Goal: Complete application form: Complete application form

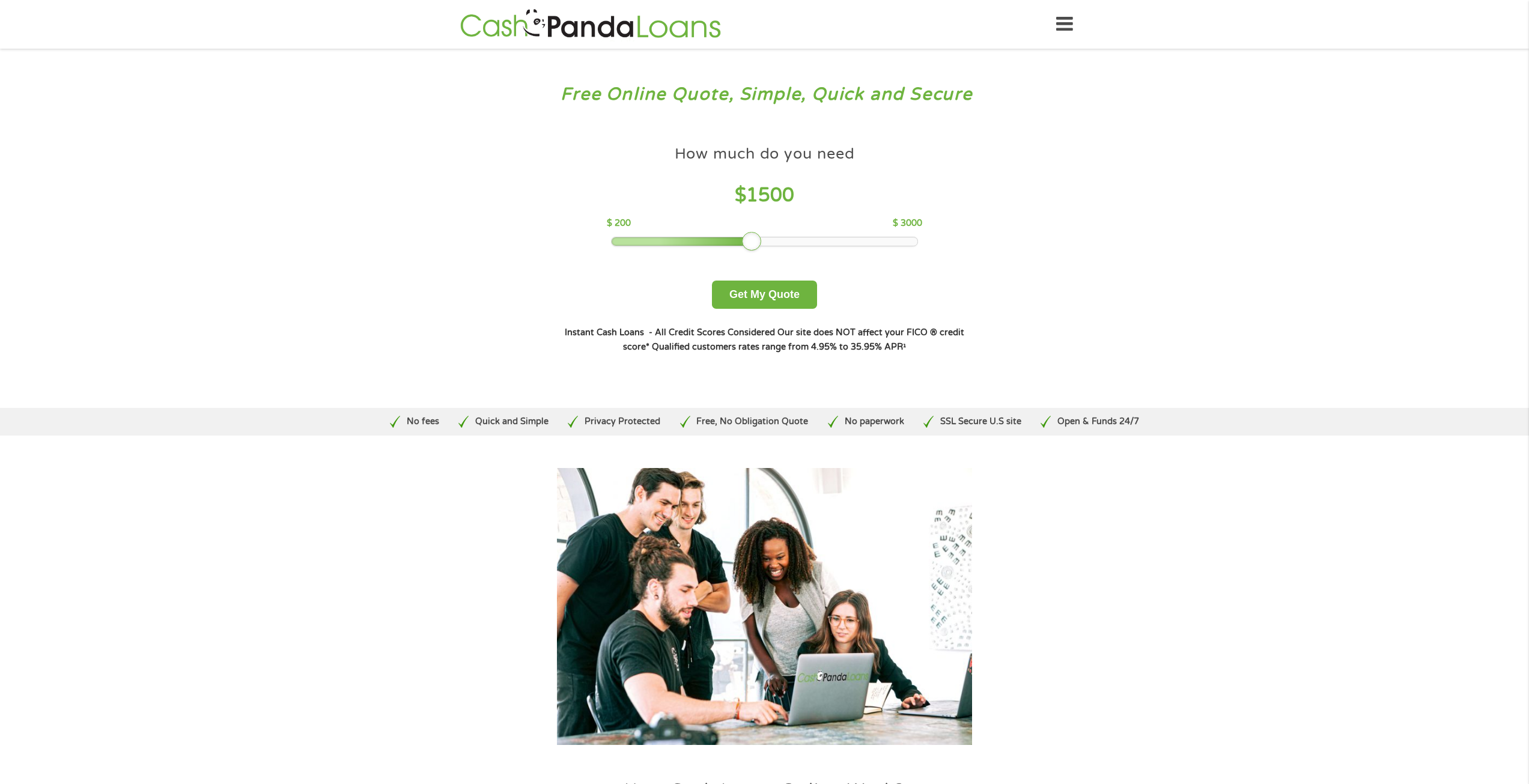
drag, startPoint x: 699, startPoint y: 242, endPoint x: 749, endPoint y: 242, distance: 50.0
click at [749, 242] on div at bounding box center [751, 241] width 19 height 19
click at [783, 299] on button "Get My Quote" at bounding box center [764, 294] width 105 height 29
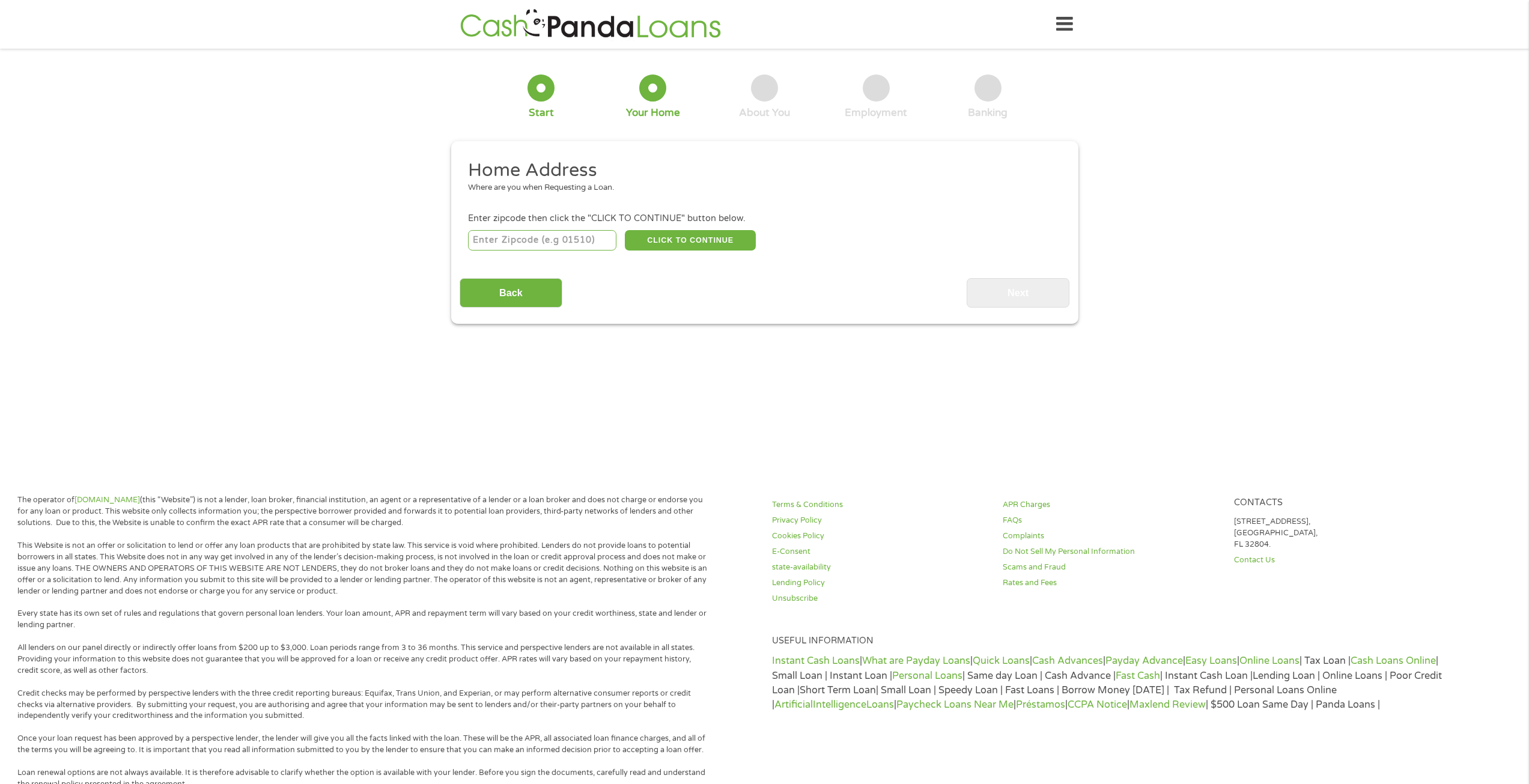
click at [597, 242] on input "number" at bounding box center [542, 240] width 148 height 20
type input "92586"
click at [680, 242] on button "CLICK TO CONTINUE" at bounding box center [690, 240] width 131 height 20
type input "92586"
type input "Sun City"
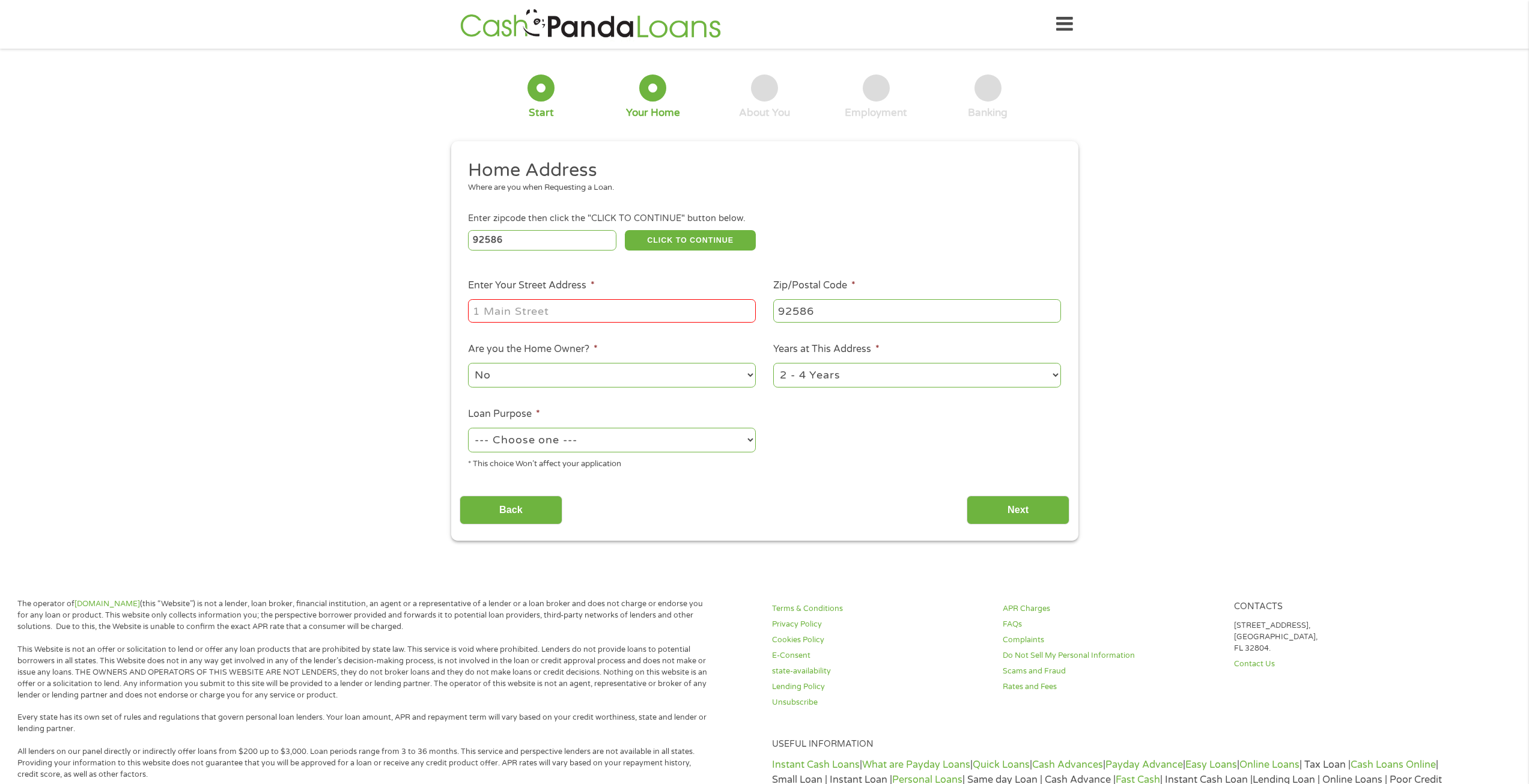
click at [635, 313] on input "Enter Your Street Address *" at bounding box center [611, 311] width 288 height 23
type input "26158 Lancaster Drive"
click at [662, 373] on select "No Yes" at bounding box center [611, 375] width 288 height 25
select select "yes"
click at [468, 363] on select "No Yes" at bounding box center [611, 375] width 288 height 25
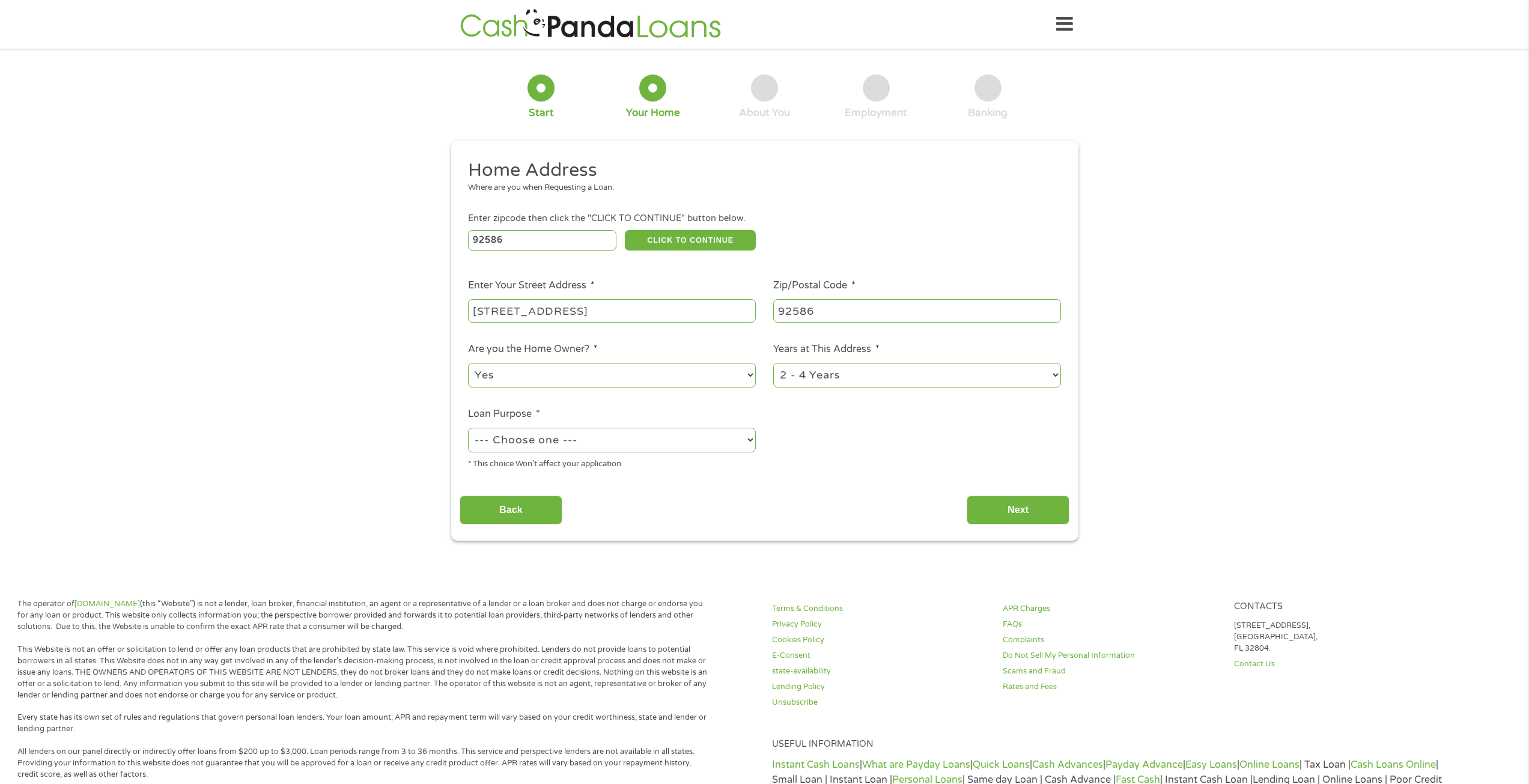
click at [879, 377] on select "1 Year or less 1 - 2 Years 2 - 4 Years Over 4 Years" at bounding box center [917, 375] width 288 height 25
select select "60months"
click at [773, 363] on select "1 Year or less 1 - 2 Years 2 - 4 Years Over 4 Years" at bounding box center [917, 375] width 288 height 25
click at [608, 431] on select "--- Choose one --- Pay Bills Debt Consolidation Home Improvement Major Purchase…" at bounding box center [611, 440] width 288 height 25
select select "other"
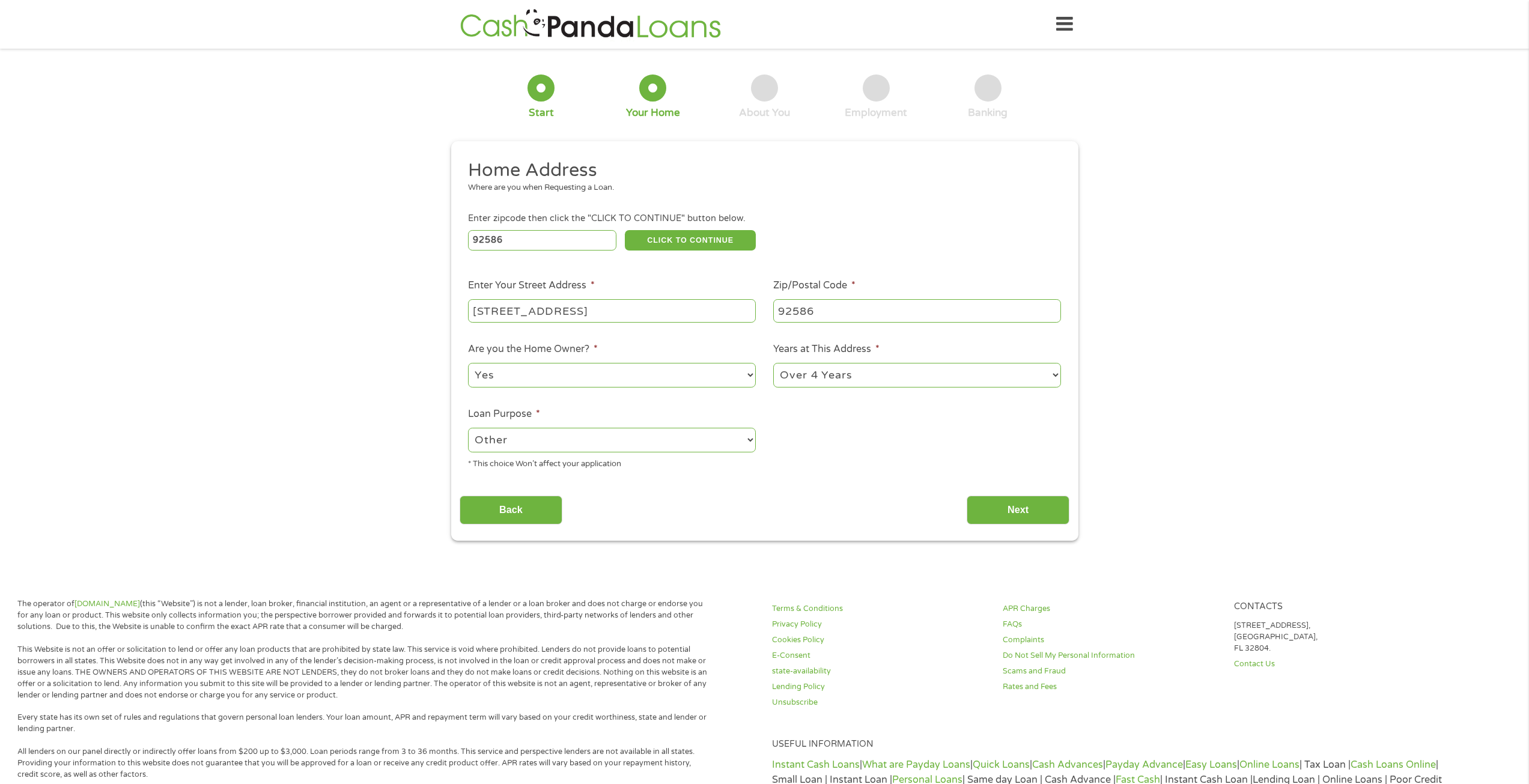
click at [468, 427] on select "--- Choose one --- Pay Bills Debt Consolidation Home Improvement Major Purchase…" at bounding box center [611, 440] width 288 height 25
drag, startPoint x: 996, startPoint y: 513, endPoint x: 986, endPoint y: 506, distance: 12.2
click at [996, 512] on input "Next" at bounding box center [1017, 510] width 103 height 29
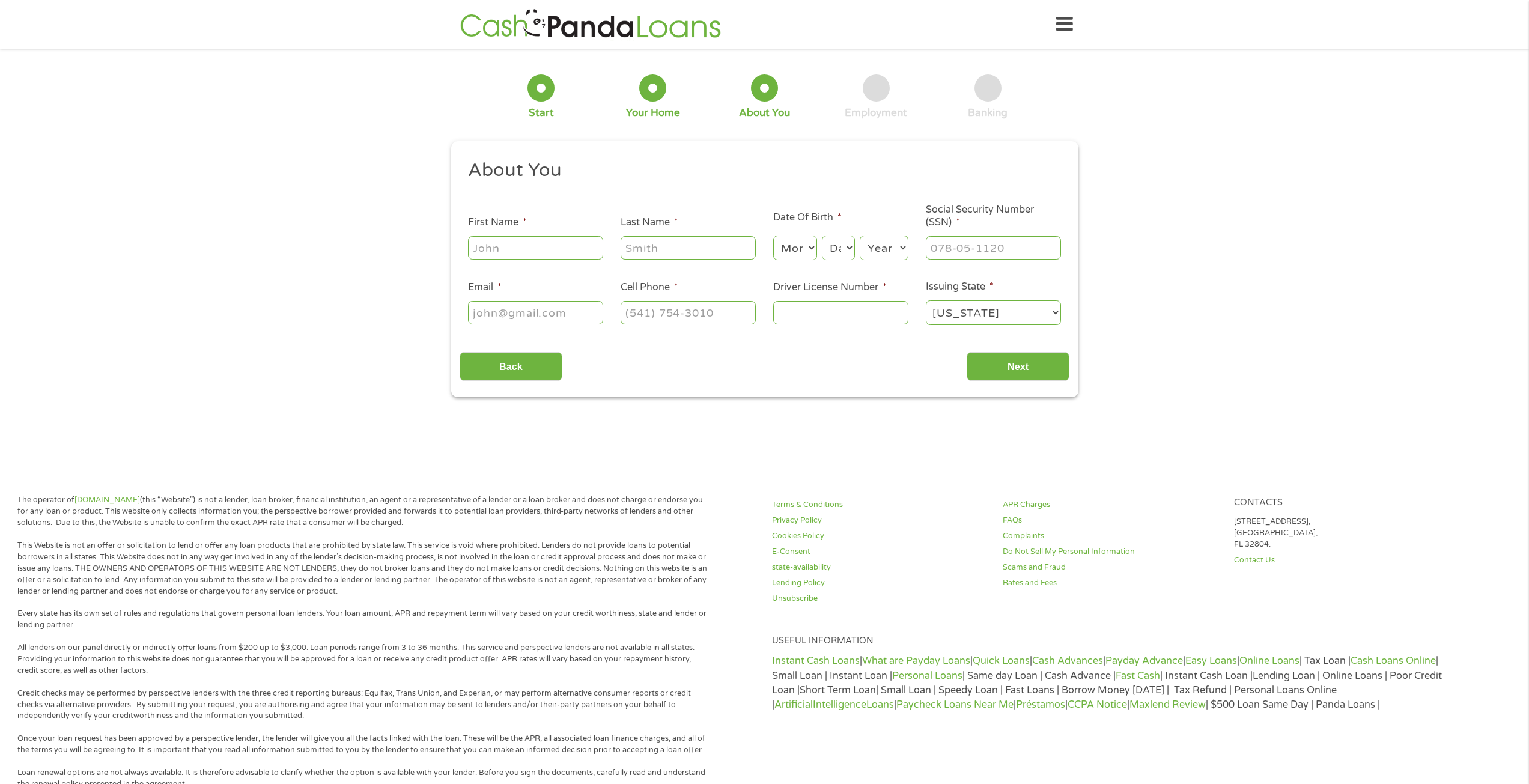
click at [562, 248] on input "First Name *" at bounding box center [535, 248] width 135 height 23
type input "Donald"
type input "Eiges"
type input "deiges@sbcglobal.net"
type input "(951) 520-5272"
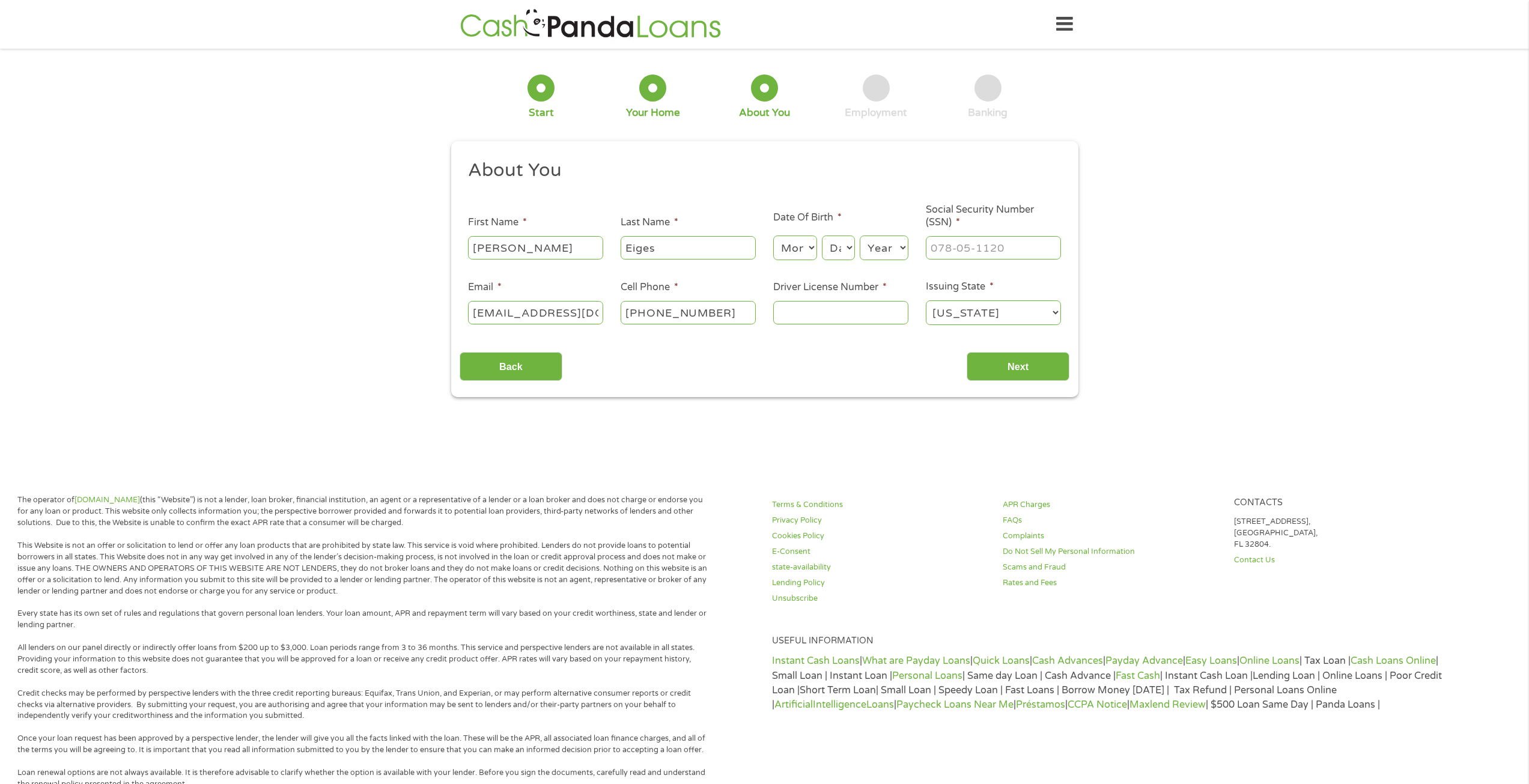
click at [801, 253] on select "Month 1 2 3 4 5 6 7 8 9 10 11 12" at bounding box center [795, 248] width 44 height 25
select select "3"
click at [773, 235] on select "Month 1 2 3 4 5 6 7 8 9 10 11 12" at bounding box center [795, 248] width 44 height 25
click at [847, 248] on select "Day 1 2 3 4 5 6 7 8 9 10 11 12 13 14 15 16 17 18 19 20 21 22 23 24 25 26 27 28 …" at bounding box center [838, 248] width 32 height 25
select select "17"
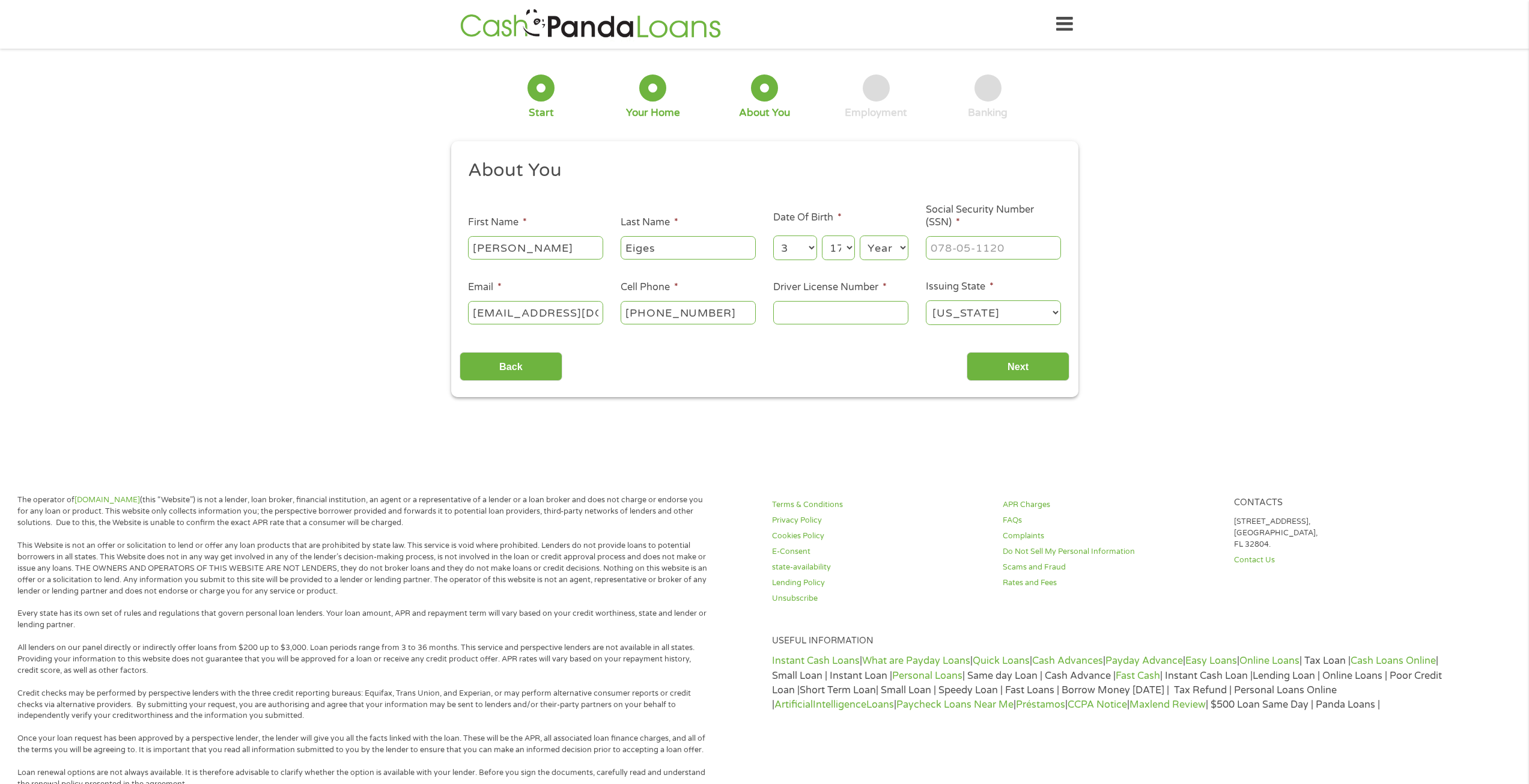
click at [822, 235] on select "Day 1 2 3 4 5 6 7 8 9 10 11 12 13 14 15 16 17 18 19 20 21 22 23 24 25 26 27 28 …" at bounding box center [838, 248] width 32 height 25
click at [881, 248] on select "Year 2007 2006 2005 2004 2003 2002 2001 2000 1999 1998 1997 1996 1995 1994 1993…" at bounding box center [884, 248] width 49 height 25
select select "1961"
click at [860, 235] on select "Year 2007 2006 2005 2004 2003 2002 2001 2000 1999 1998 1997 1996 1995 1994 1993…" at bounding box center [884, 248] width 49 height 25
click at [945, 251] on input "___-__-____" at bounding box center [993, 248] width 135 height 23
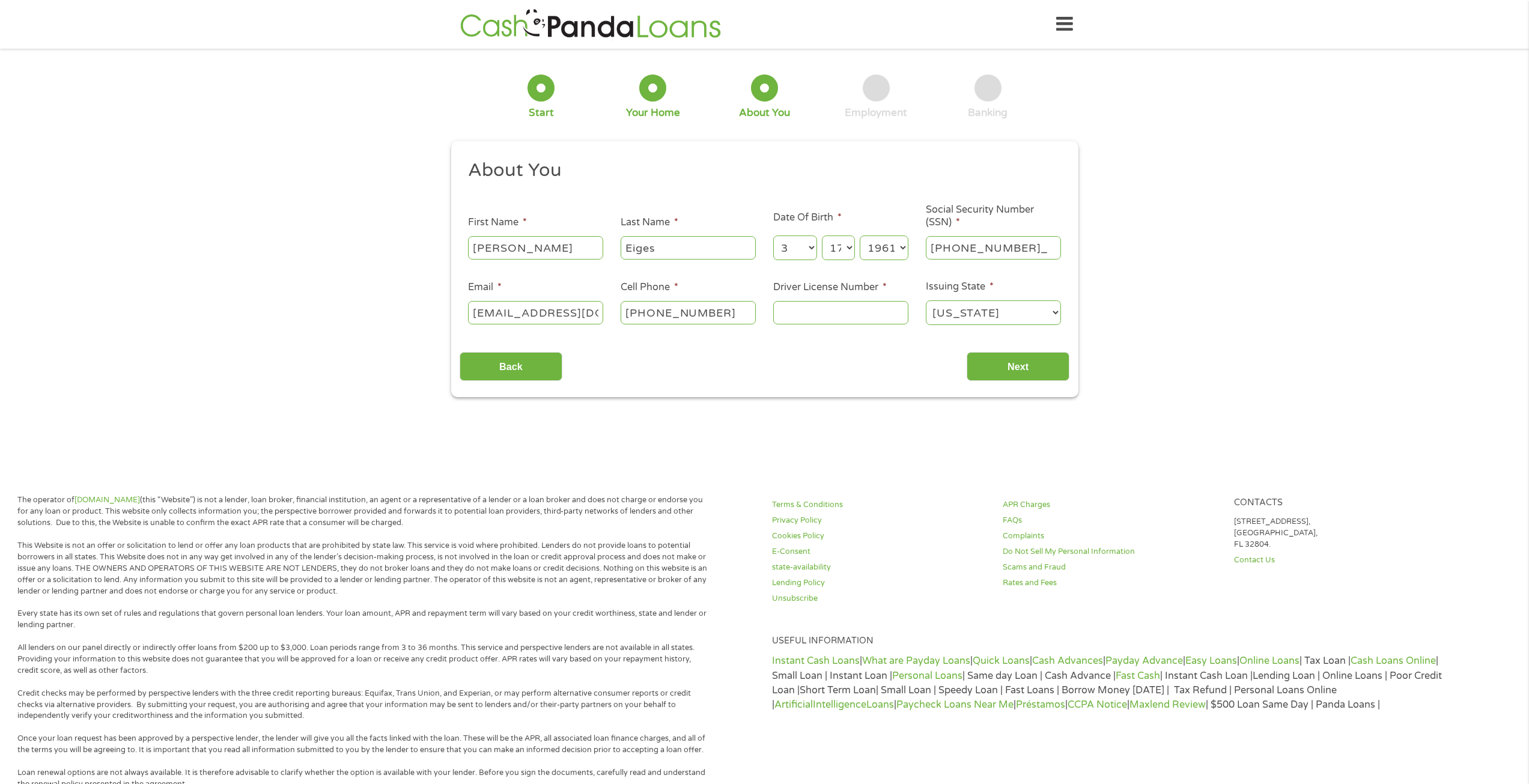
type input "566-06-6902"
click at [723, 314] on input "(951) 520-5272" at bounding box center [688, 313] width 135 height 23
type input "(951) 520-6150"
click at [866, 307] on input "Driver License Number *" at bounding box center [841, 313] width 135 height 23
type input "N7290641"
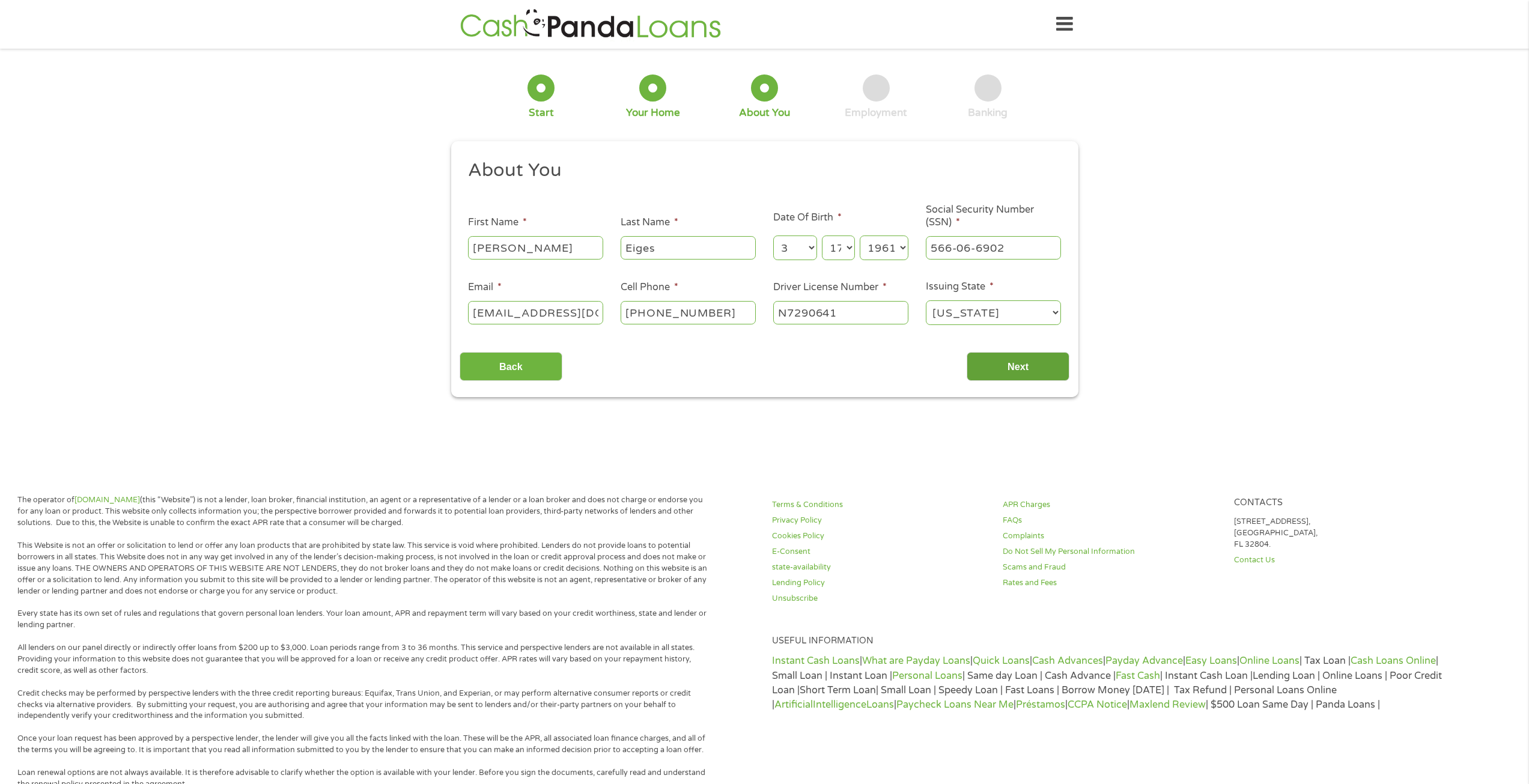
click at [996, 368] on input "Next" at bounding box center [1017, 367] width 103 height 29
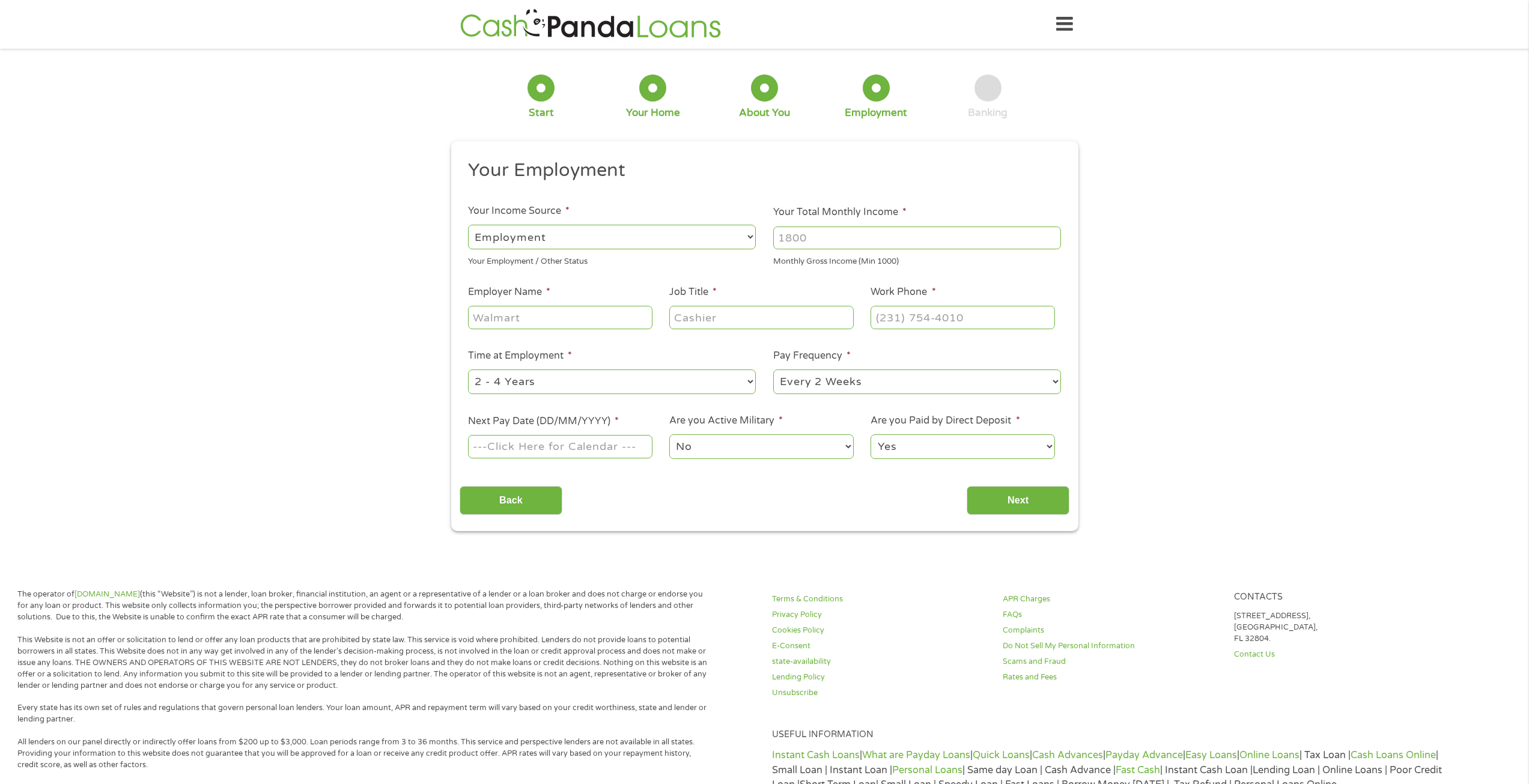
click at [839, 226] on input "Your Total Monthly Income *" at bounding box center [917, 238] width 288 height 23
type input "7000"
click at [549, 314] on input "Employer Name *" at bounding box center [560, 317] width 184 height 23
type input "PEPES TOW"
click at [717, 326] on input "Job Title *" at bounding box center [761, 317] width 184 height 23
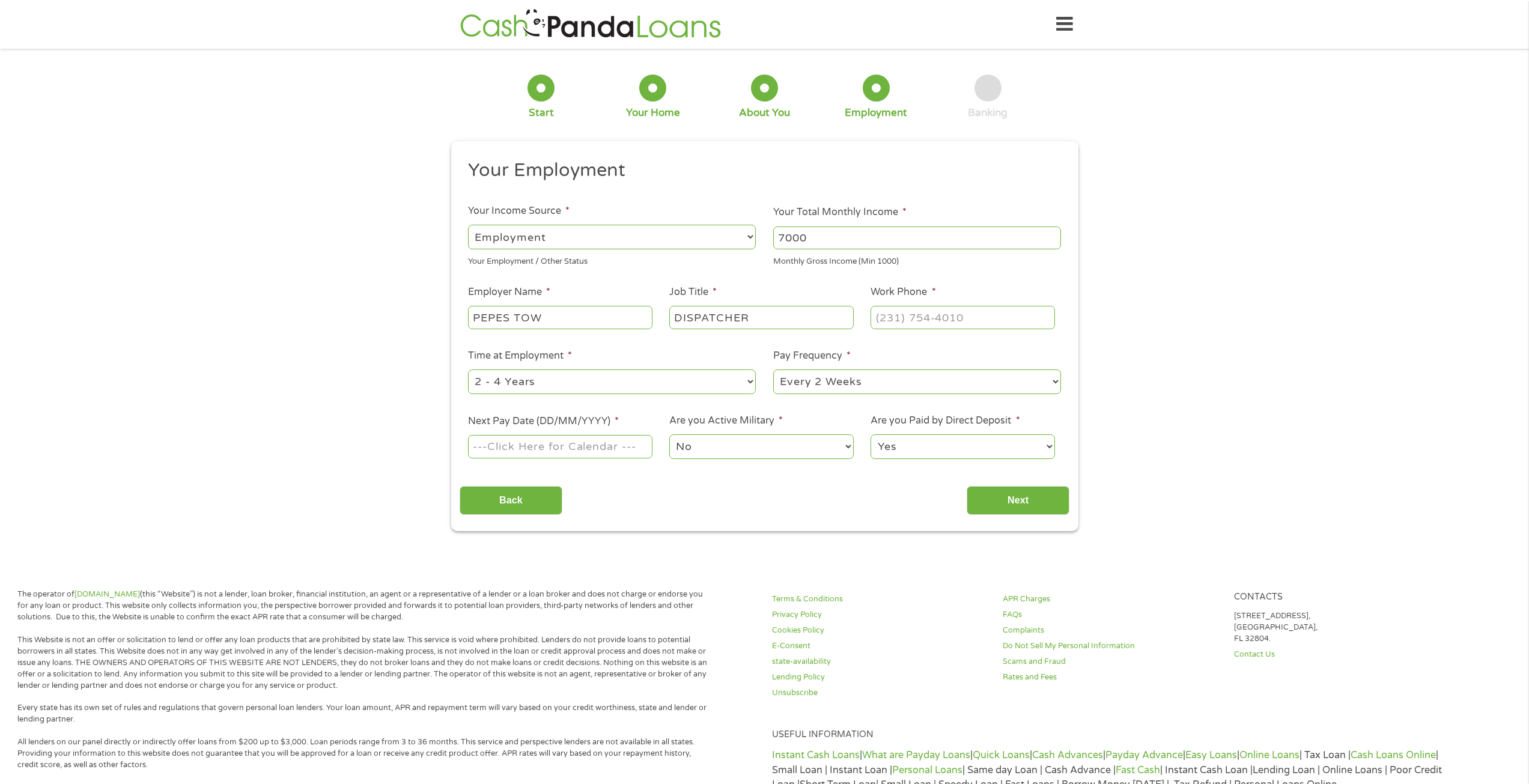
type input "DISPATCHER"
click at [904, 317] on input "(___) ___-____" at bounding box center [962, 317] width 184 height 23
click at [884, 315] on input "(___) 951-6825" at bounding box center [962, 317] width 184 height 23
drag, startPoint x: 971, startPoint y: 314, endPoint x: 795, endPoint y: 328, distance: 176.6
click at [795, 328] on ul "Your Employment Your Income Source * --- Choose one --- Employment Self Employe…" at bounding box center [764, 313] width 610 height 311
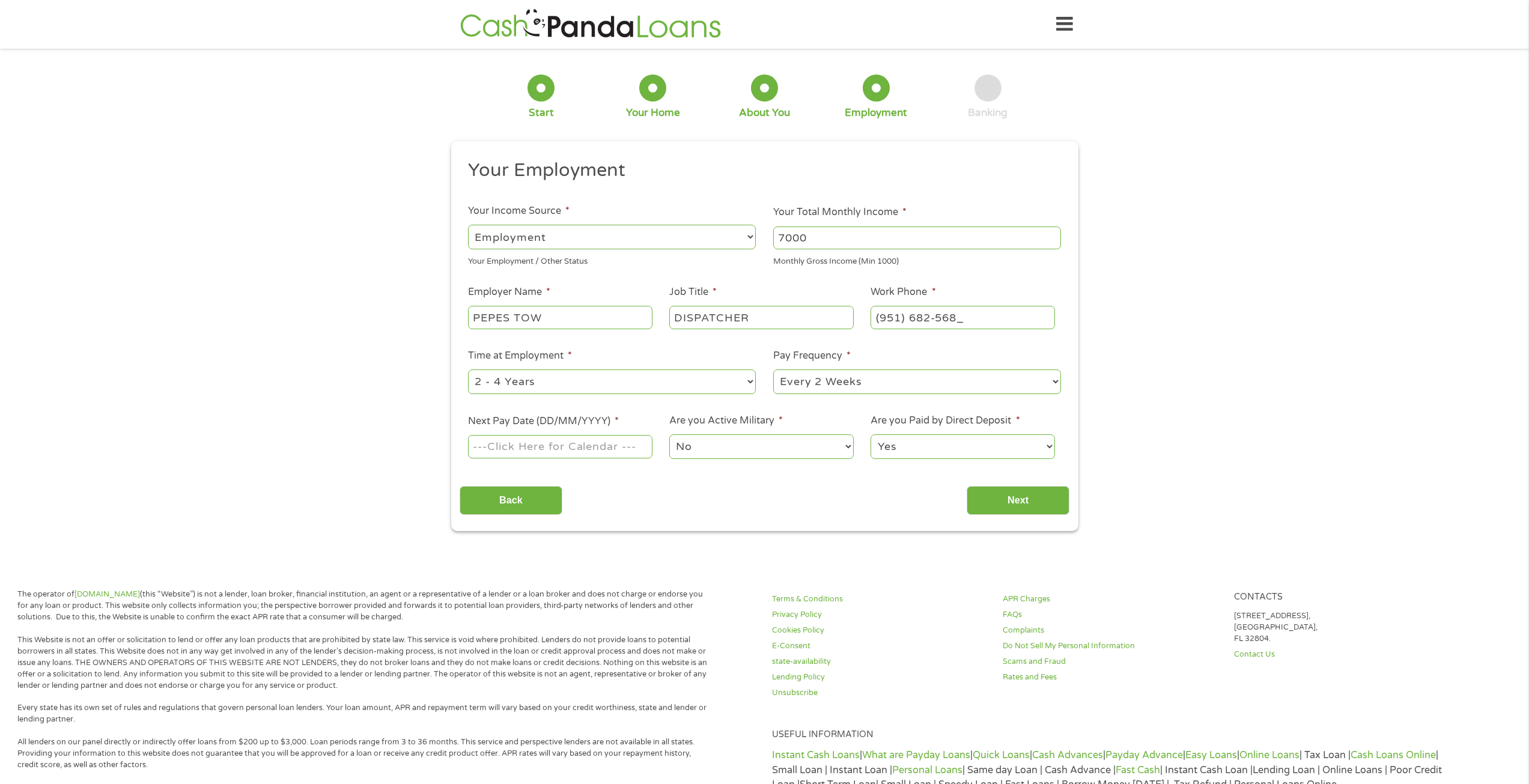
type input "(951) 682-5682"
click at [592, 384] on select "--- Choose one --- 1 Year or less 1 - 2 Years 2 - 4 Years Over 4 Years" at bounding box center [611, 382] width 288 height 25
select select "60months"
click at [468, 370] on select "--- Choose one --- 1 Year or less 1 - 2 Years 2 - 4 Years Over 4 Years" at bounding box center [611, 382] width 288 height 25
click at [888, 383] on select "--- Choose one --- Every 2 Weeks Every Week Monthly Semi-Monthly" at bounding box center [917, 382] width 288 height 25
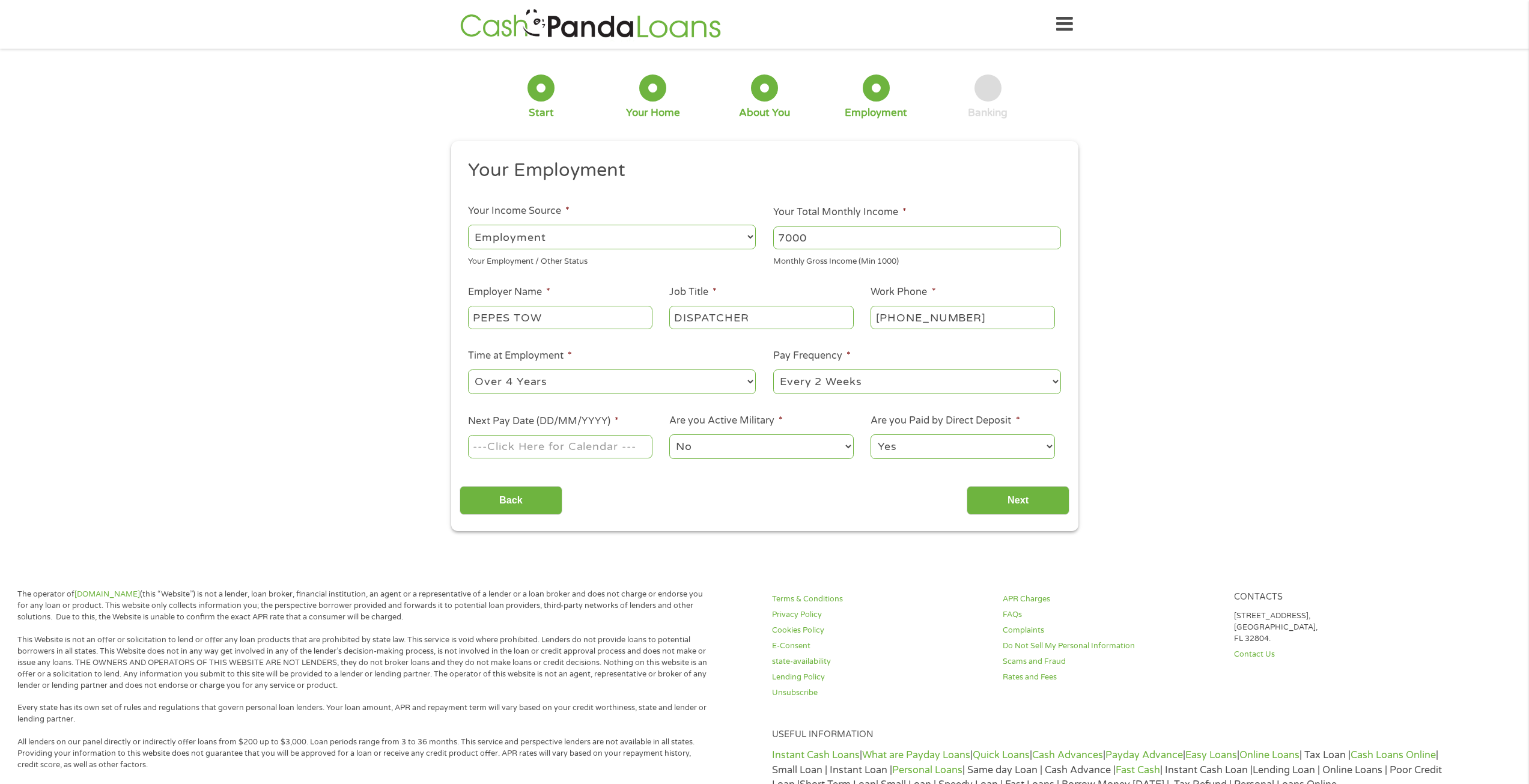
select select "weekly"
click at [773, 370] on select "--- Choose one --- Every 2 Weeks Every Week Monthly Semi-Monthly" at bounding box center [917, 382] width 288 height 25
click at [624, 451] on input "Next Pay Date (DD/MM/YYYY) *" at bounding box center [560, 447] width 184 height 23
click at [604, 446] on input "29/08/2025" at bounding box center [560, 447] width 184 height 23
type input "28/08/2025"
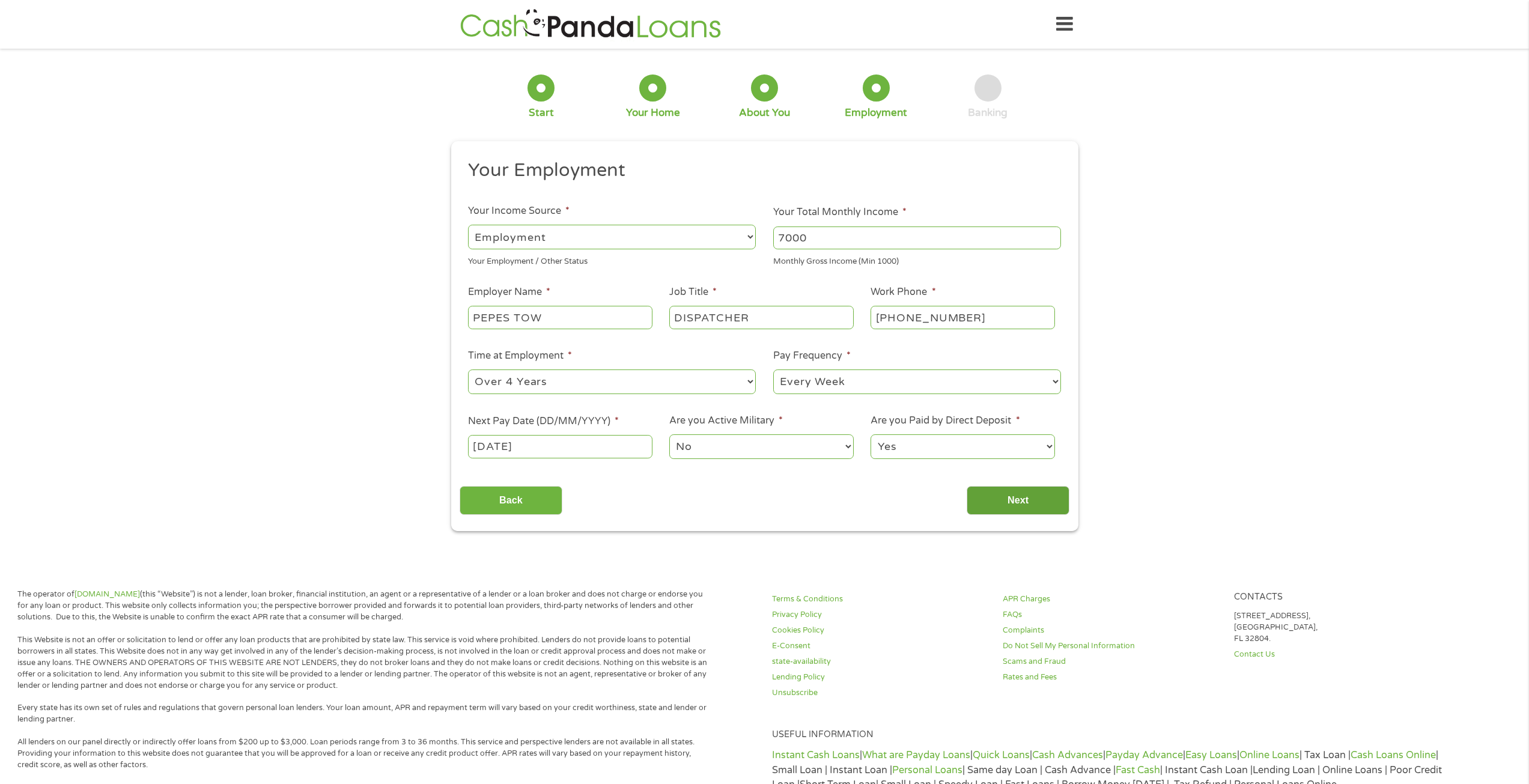
click at [1015, 502] on input "Next" at bounding box center [1017, 501] width 103 height 29
